Goal: Navigation & Orientation: Find specific page/section

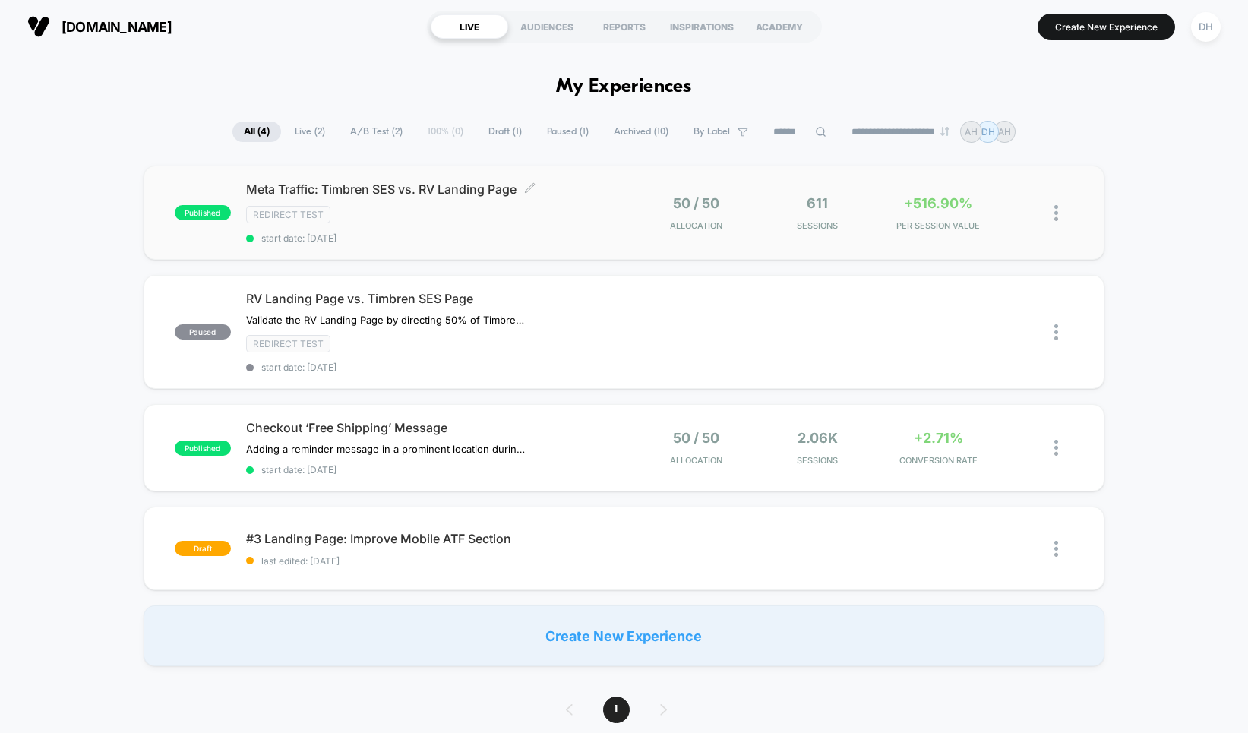
click at [495, 222] on div "Redirect Test" at bounding box center [435, 214] width 378 height 17
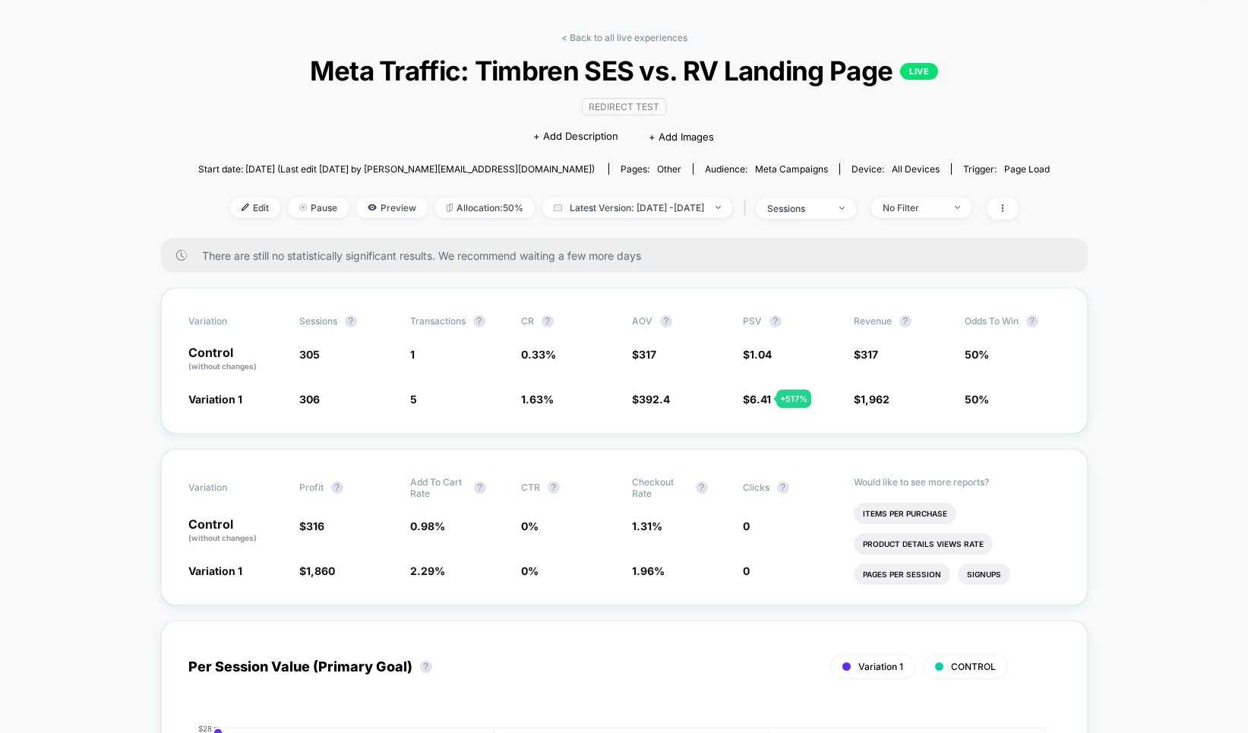
scroll to position [48, 0]
click at [1017, 210] on span at bounding box center [1003, 208] width 32 height 22
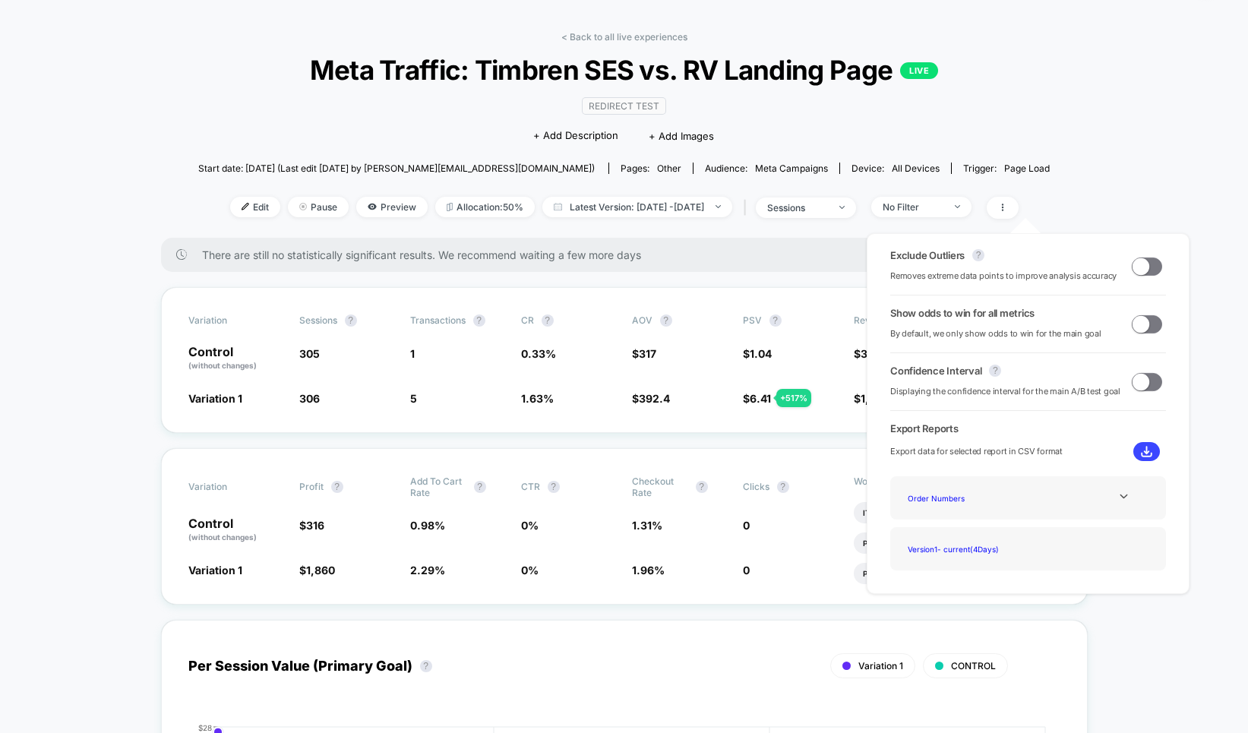
click at [1143, 272] on span at bounding box center [1147, 267] width 30 height 18
click at [1145, 269] on span at bounding box center [1153, 266] width 17 height 17
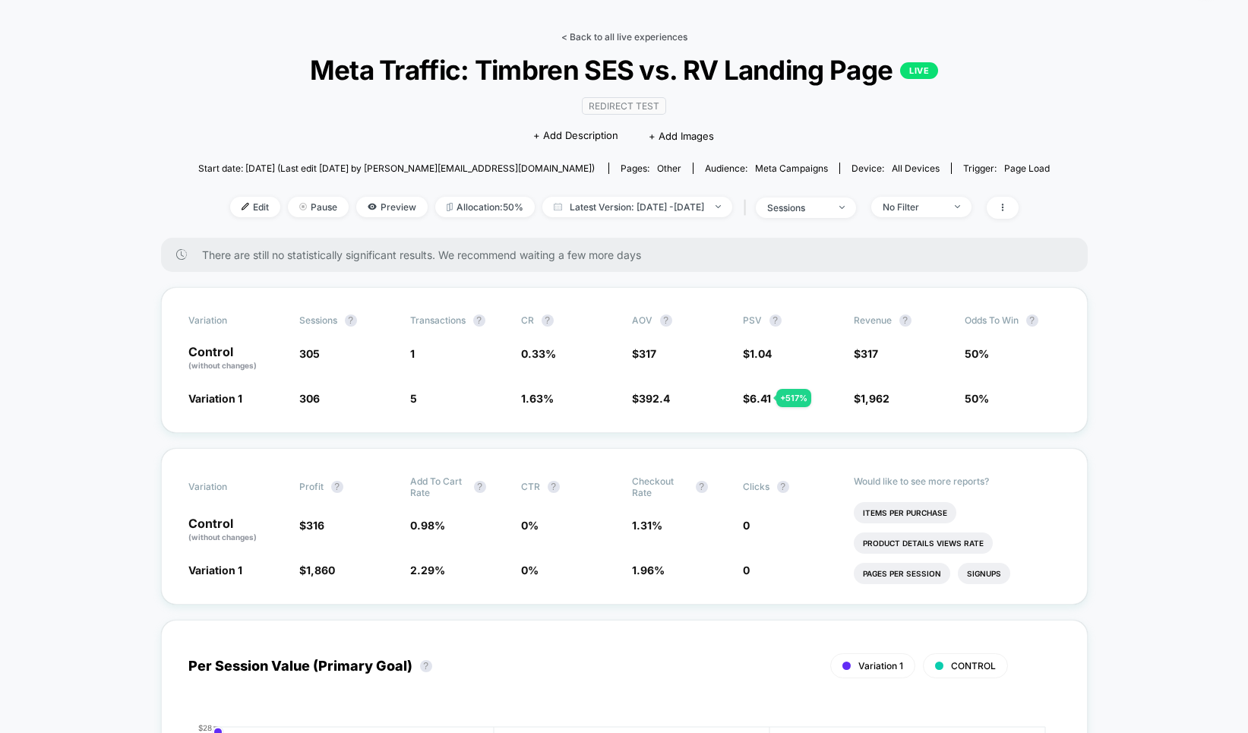
click at [619, 33] on link "< Back to all live experiences" at bounding box center [624, 36] width 126 height 11
